Goal: Transaction & Acquisition: Subscribe to service/newsletter

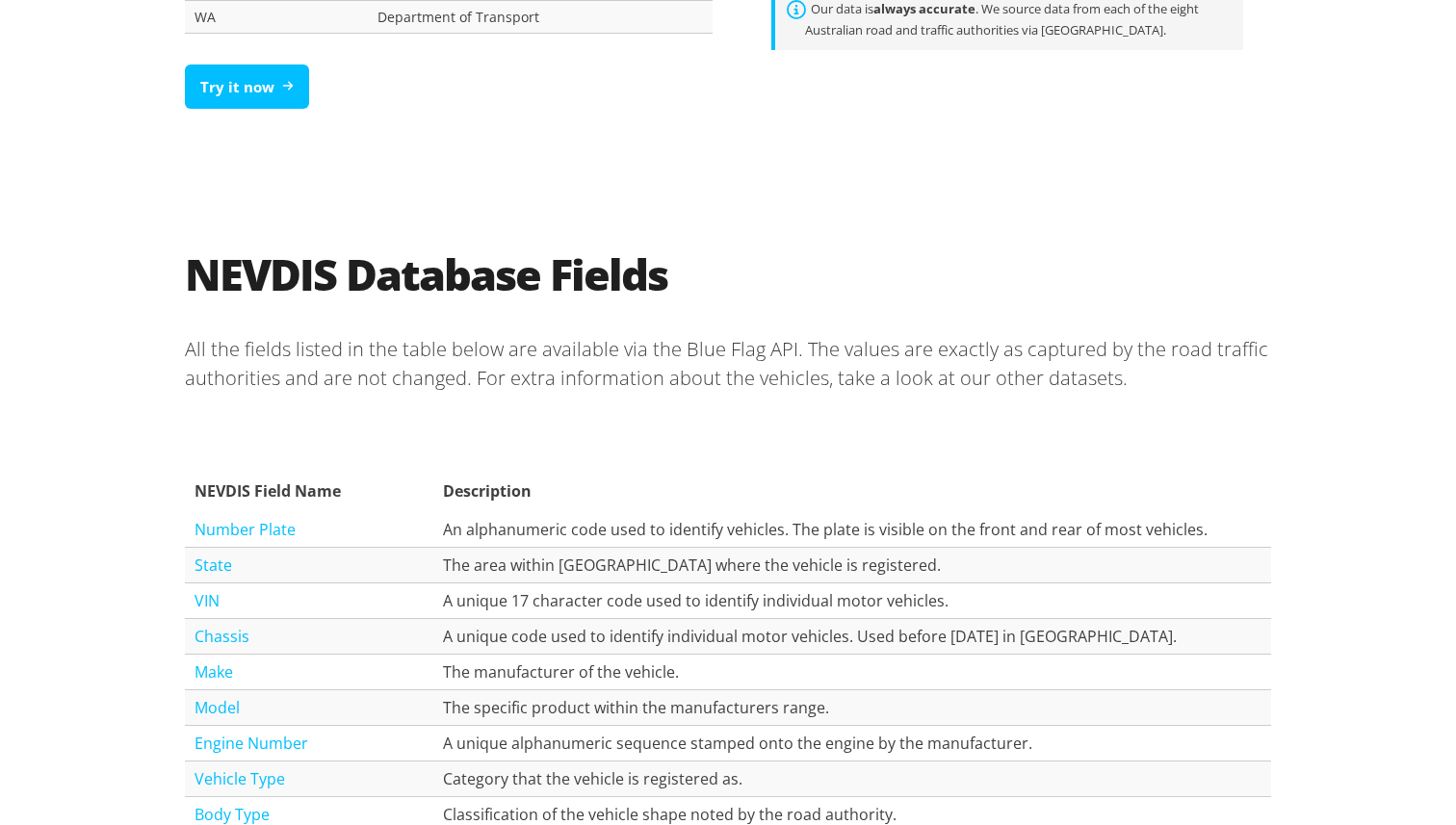
scroll to position [1688, 0]
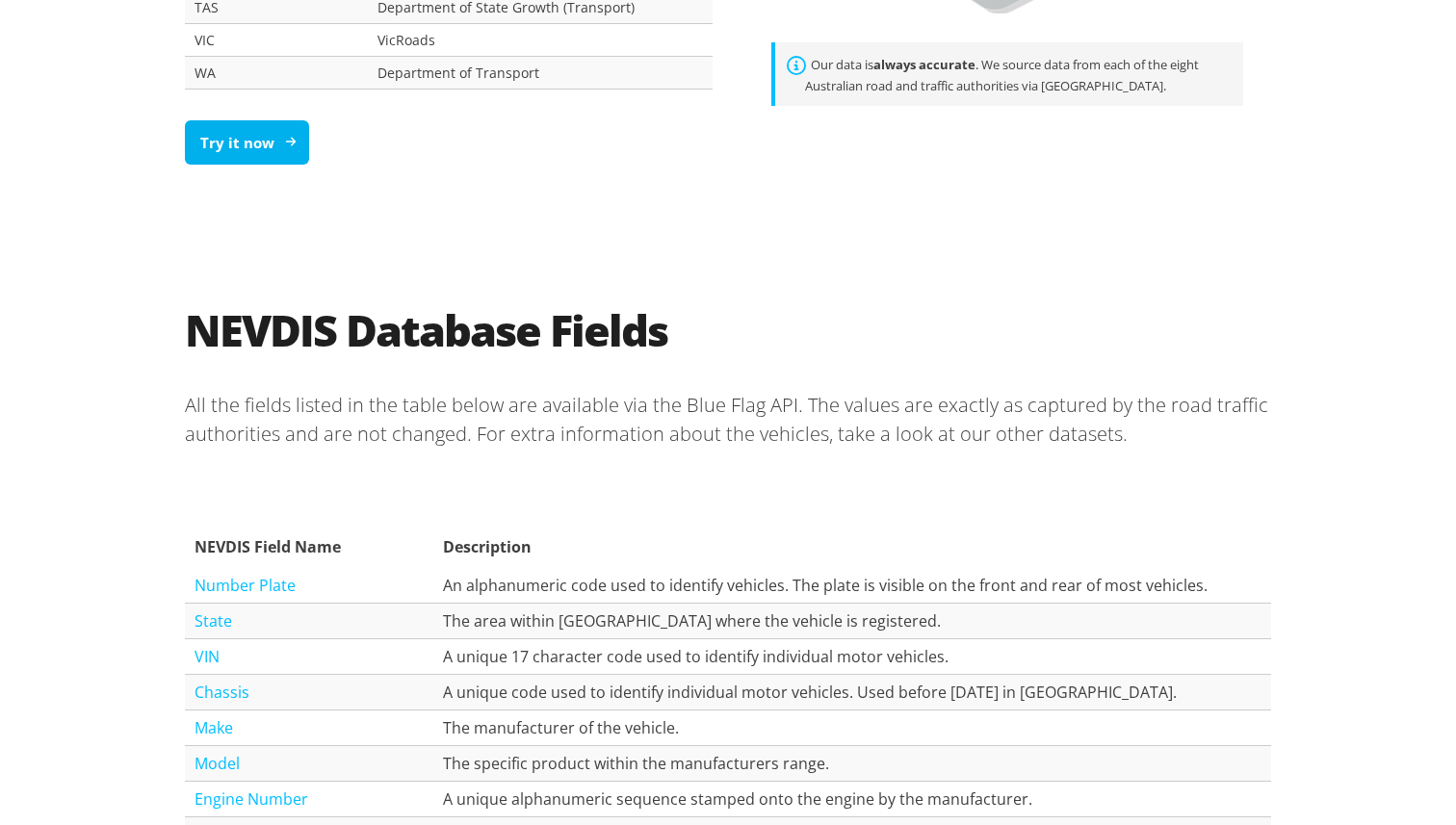
click at [262, 124] on link "Try it now" at bounding box center [247, 143] width 124 height 45
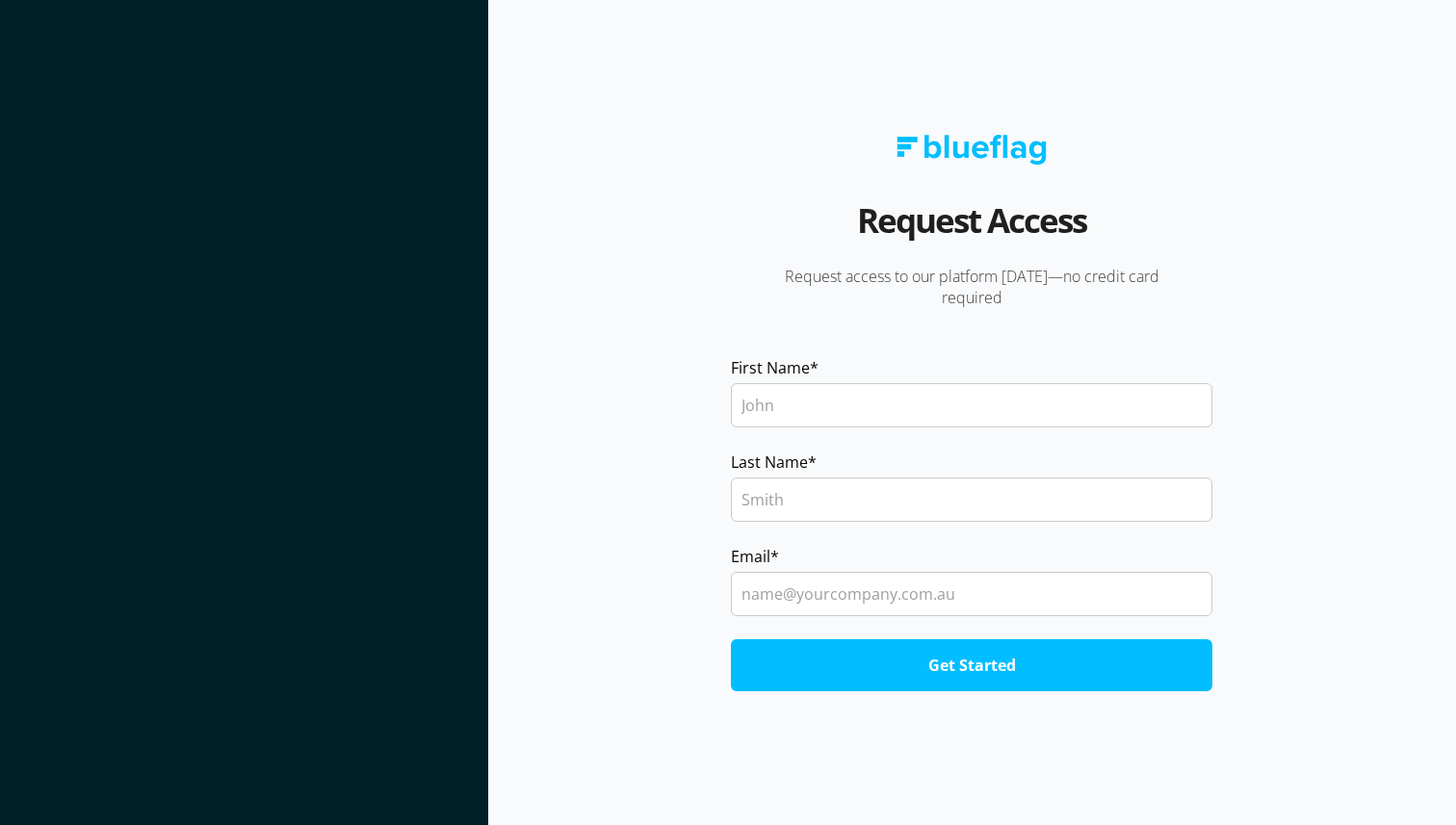
click at [737, 395] on input "First Name *" at bounding box center [971, 405] width 482 height 44
click at [764, 505] on input "Last Name *" at bounding box center [971, 499] width 482 height 44
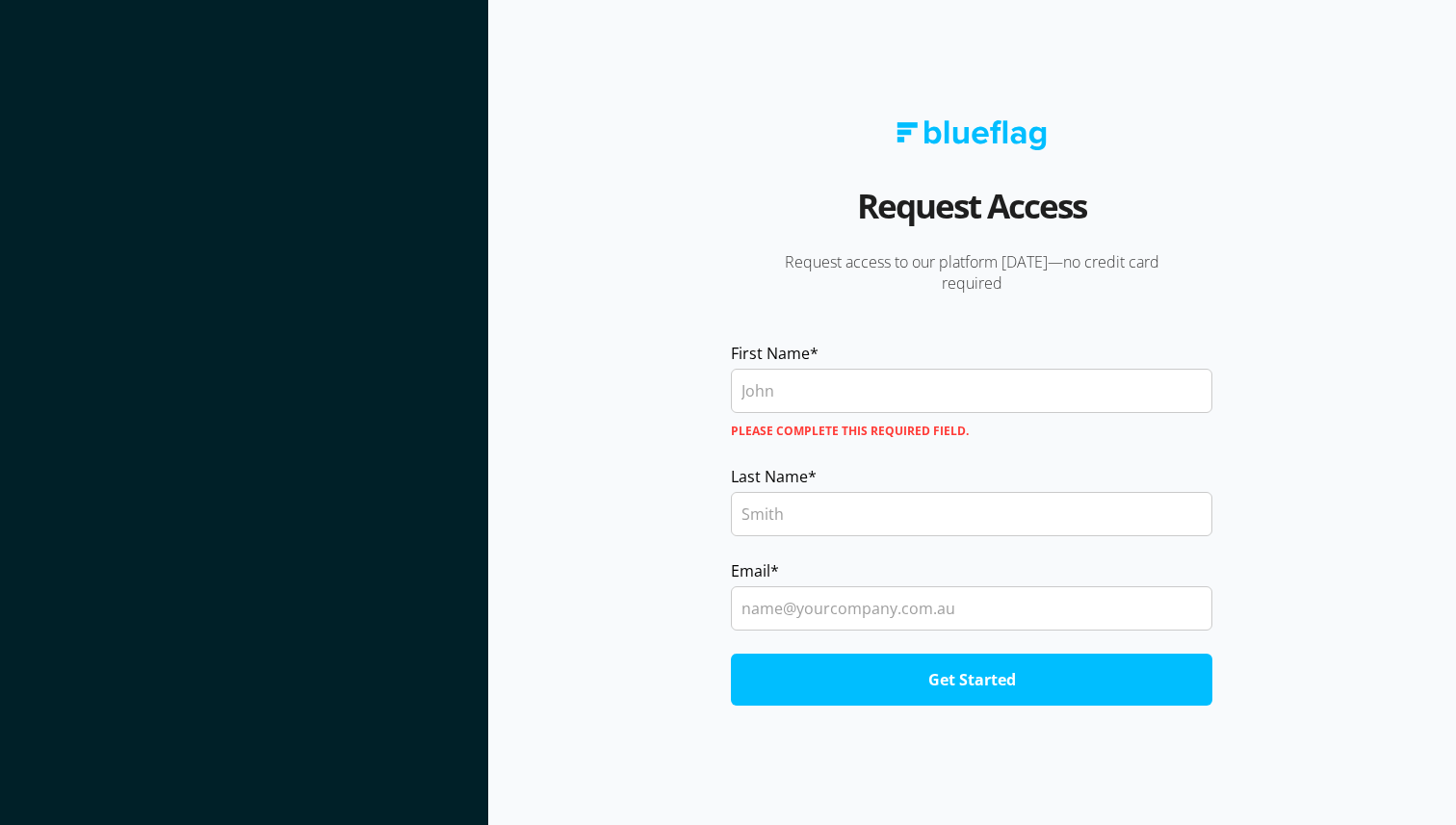
click at [769, 416] on label "Please complete this required field." at bounding box center [971, 430] width 482 height 29
click at [776, 378] on input "First Name *" at bounding box center [971, 391] width 482 height 44
